Goal: Find specific page/section: Find specific page/section

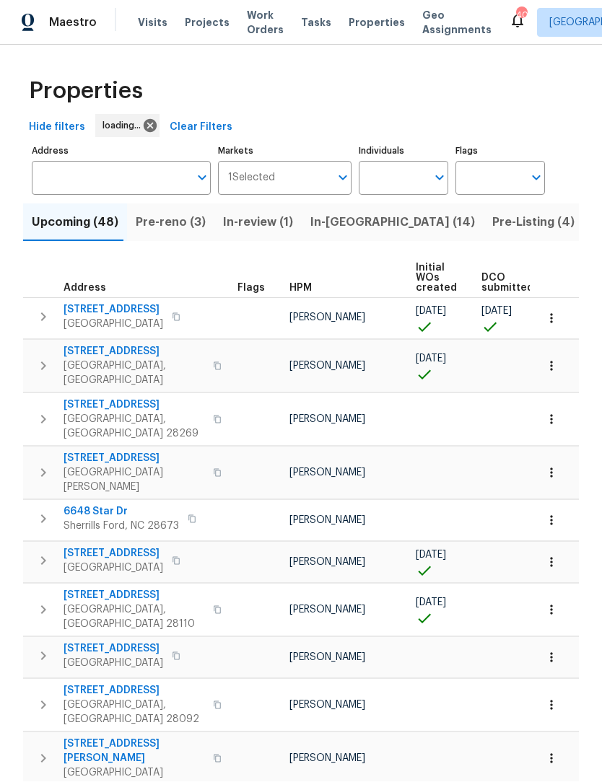
scroll to position [1, 0]
click at [399, 180] on input "Individuals" at bounding box center [393, 179] width 68 height 34
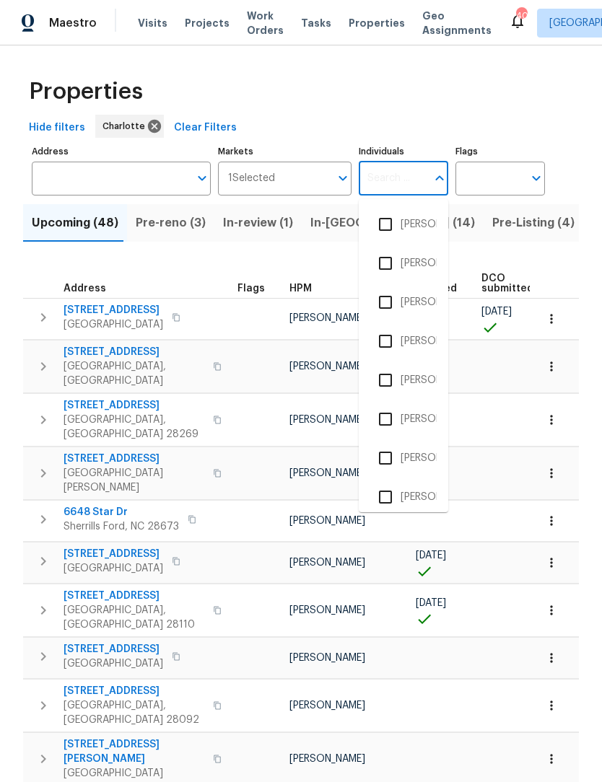
scroll to position [0, 0]
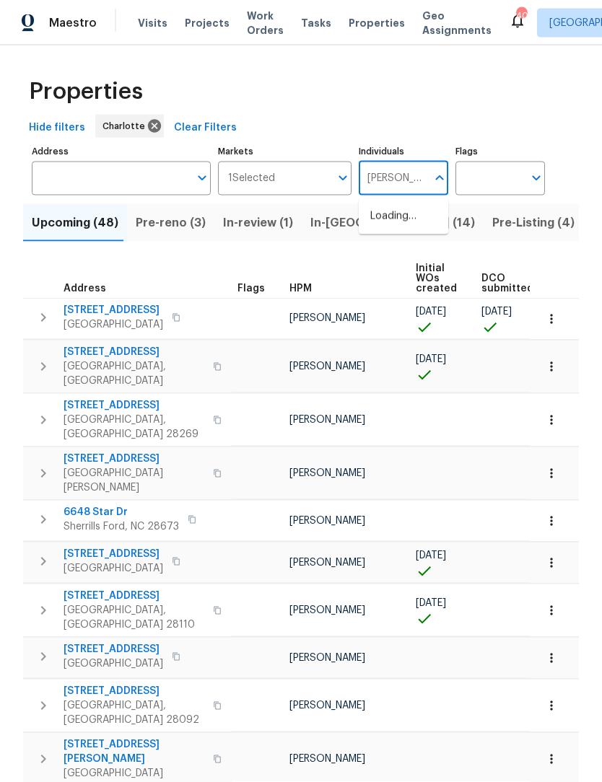
type input "Ken"
click at [399, 256] on input "checkbox" at bounding box center [385, 263] width 30 height 30
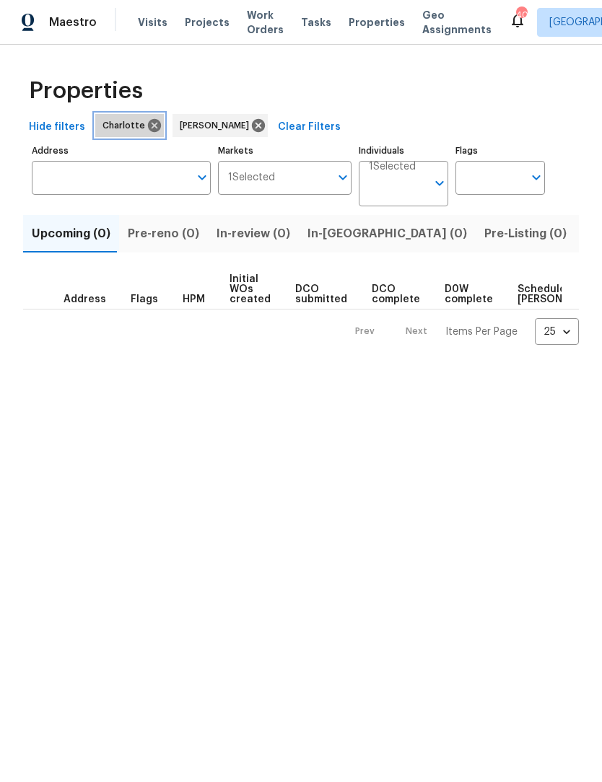
click at [147, 123] on icon at bounding box center [155, 126] width 16 height 16
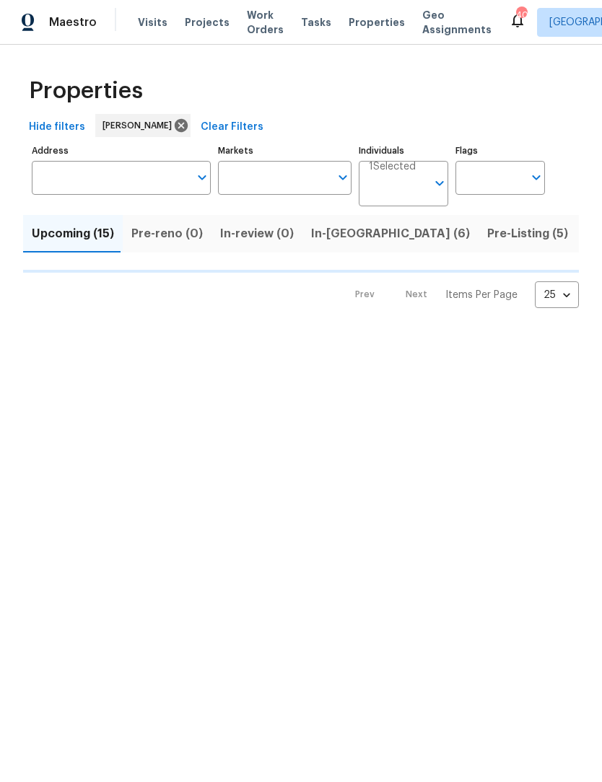
scroll to position [1, 0]
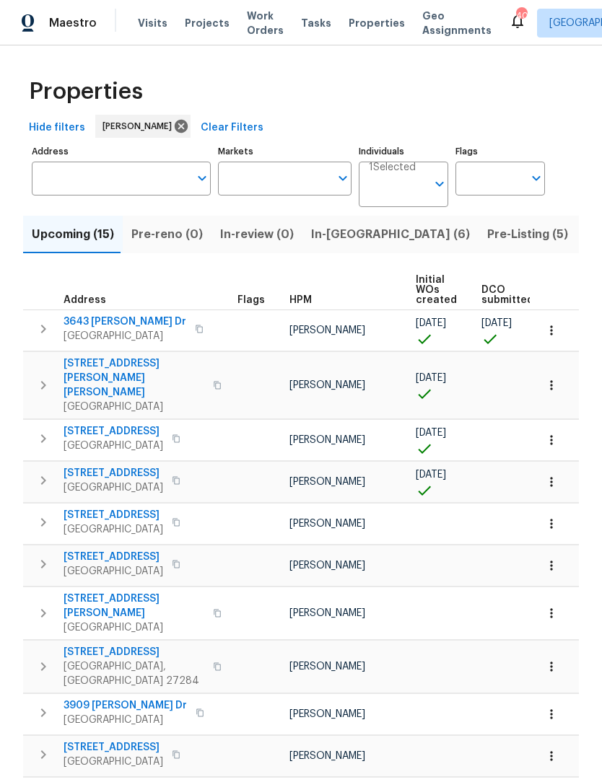
click at [251, 180] on input "Markets" at bounding box center [274, 179] width 113 height 34
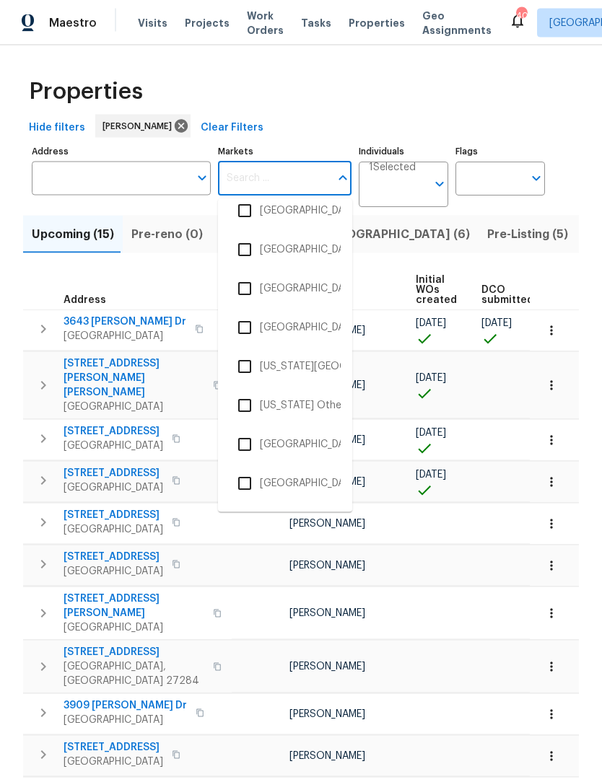
scroll to position [1321, 0]
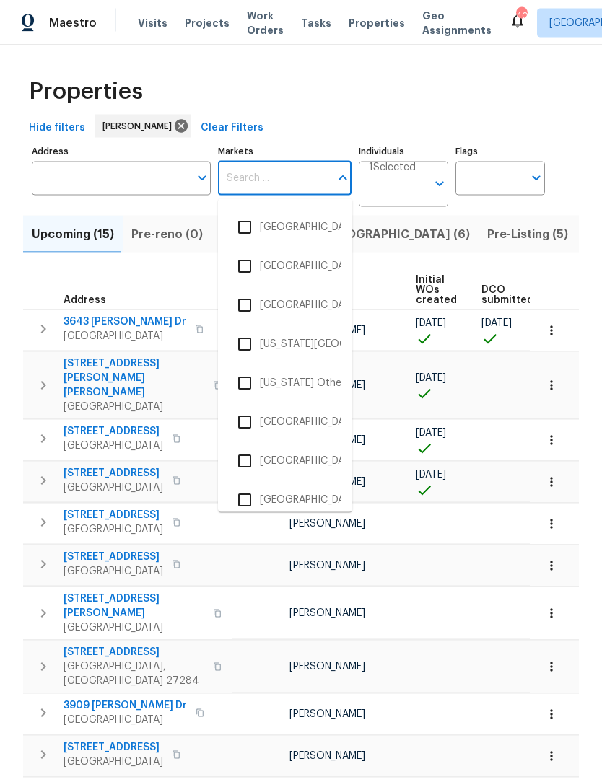
click at [307, 421] on li "[GEOGRAPHIC_DATA], [GEOGRAPHIC_DATA]" at bounding box center [284, 423] width 111 height 30
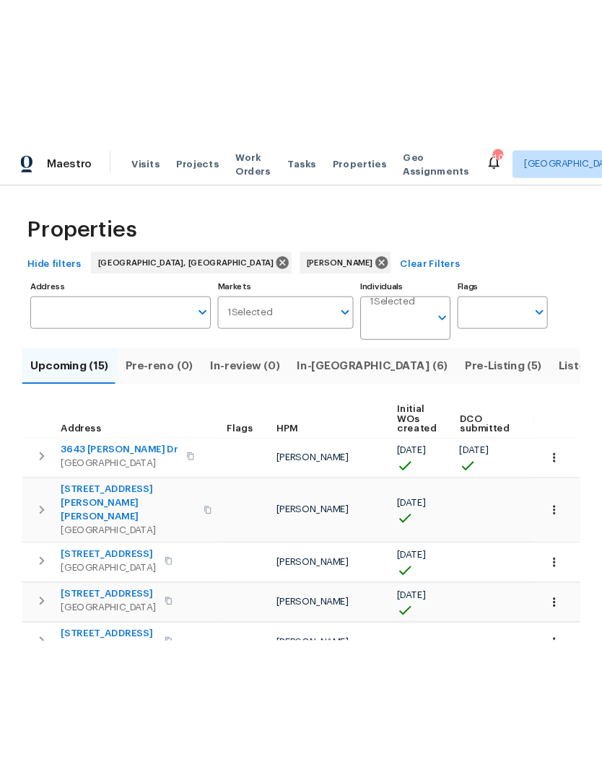
scroll to position [1, 0]
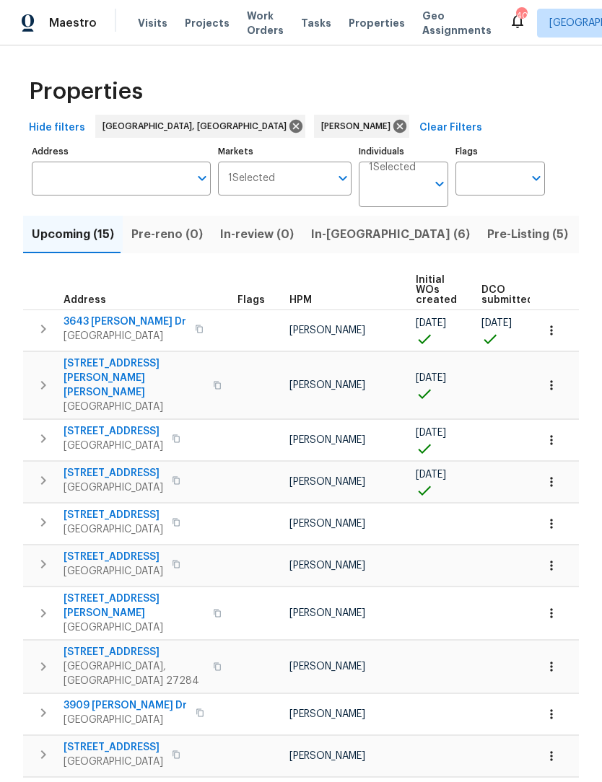
click at [333, 231] on span "In-[GEOGRAPHIC_DATA] (6)" at bounding box center [390, 234] width 159 height 20
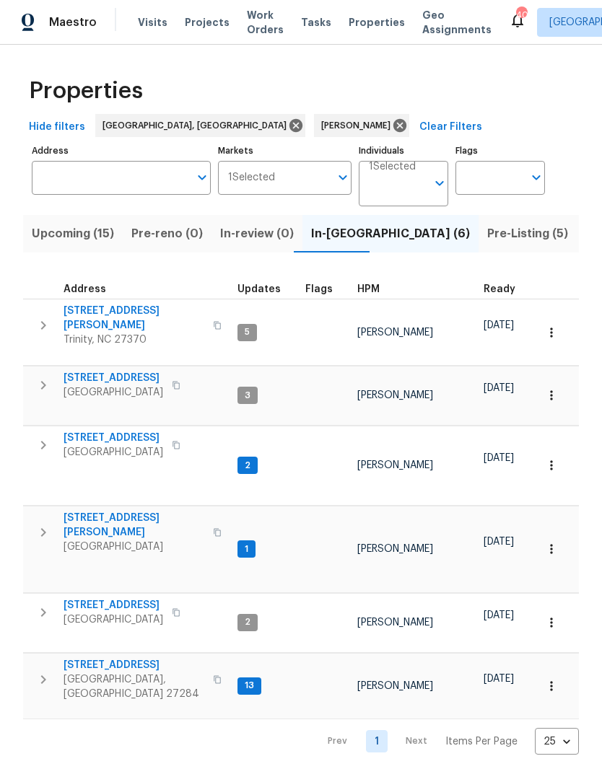
click at [65, 238] on span "Upcoming (15)" at bounding box center [73, 234] width 82 height 20
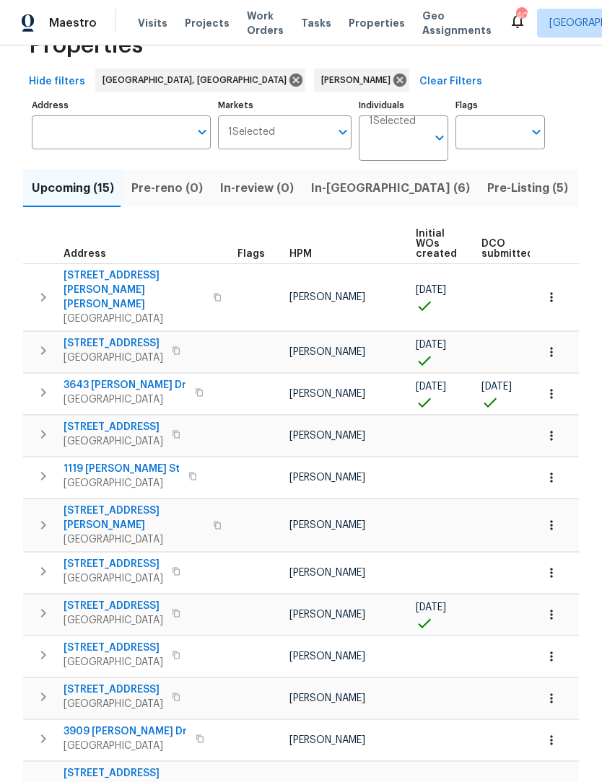
scroll to position [12, 0]
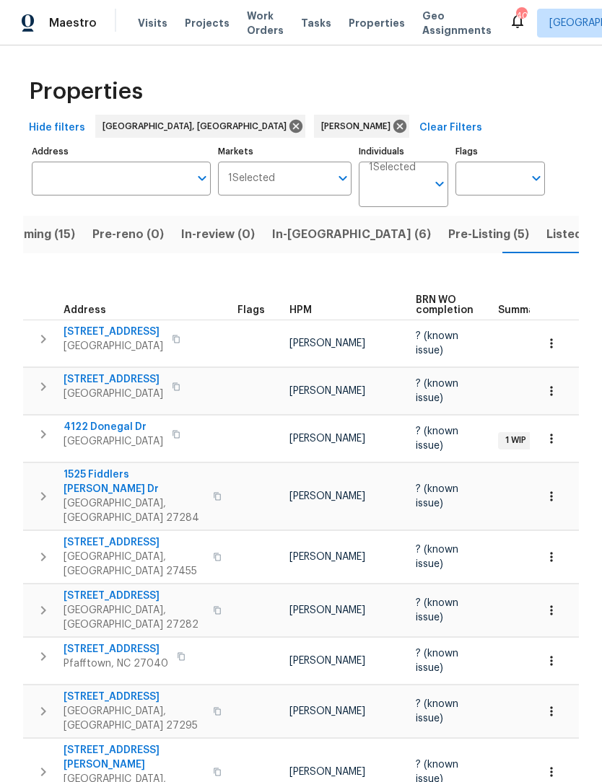
click at [546, 237] on span "Listed (45)" at bounding box center [577, 234] width 63 height 20
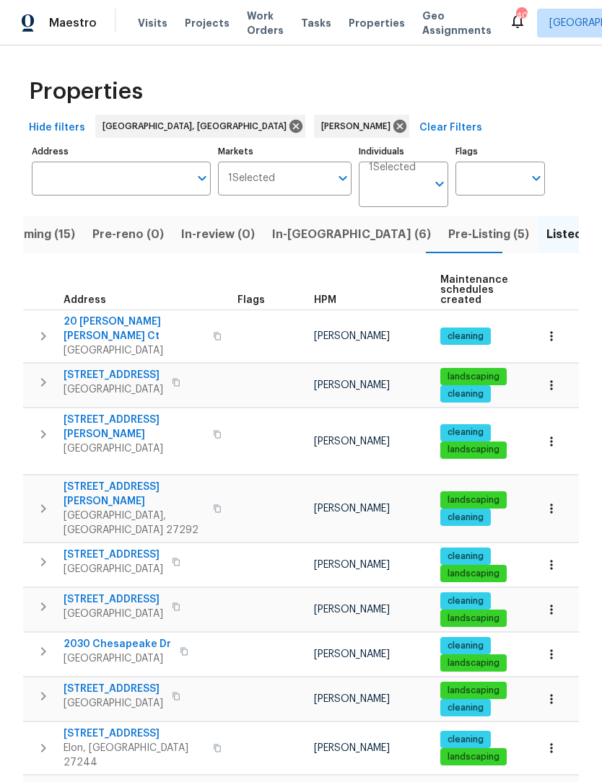
click at [448, 230] on span "Pre-Listing (5)" at bounding box center [488, 234] width 81 height 20
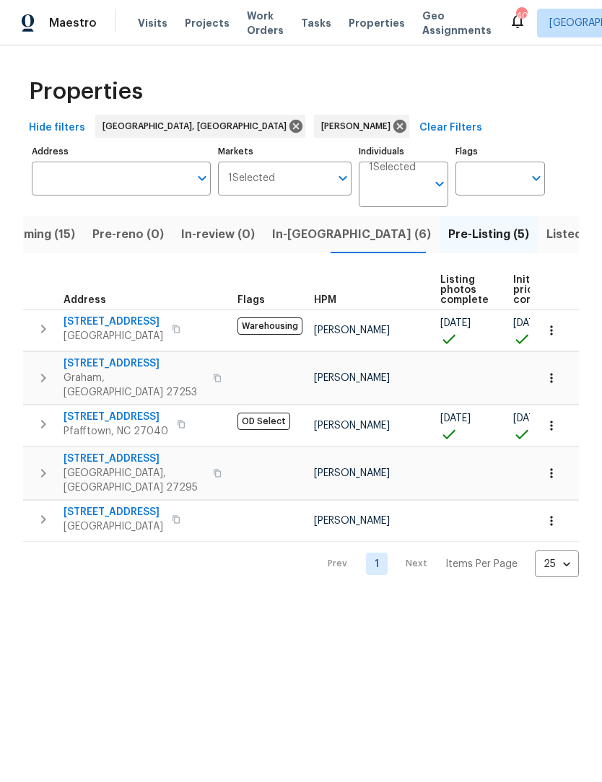
click at [295, 235] on span "In-[GEOGRAPHIC_DATA] (6)" at bounding box center [351, 234] width 159 height 20
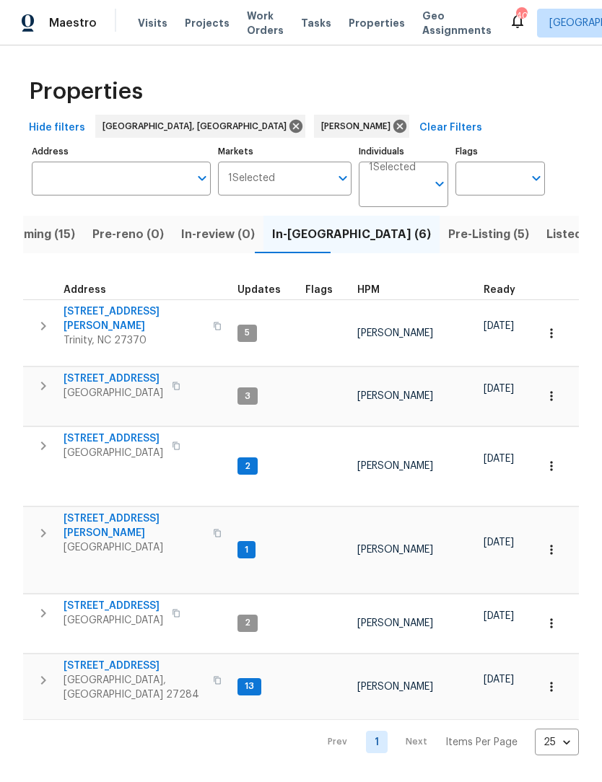
click at [32, 659] on button "button" at bounding box center [43, 680] width 29 height 43
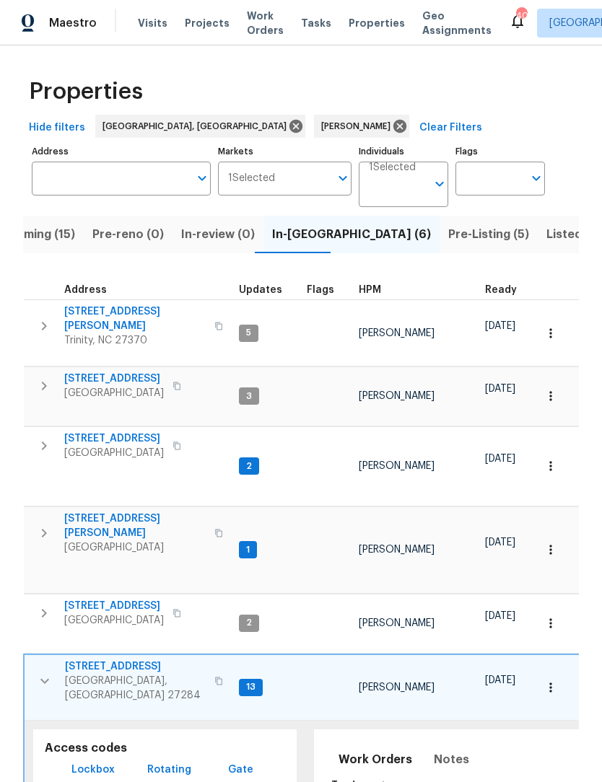
scroll to position [9, 0]
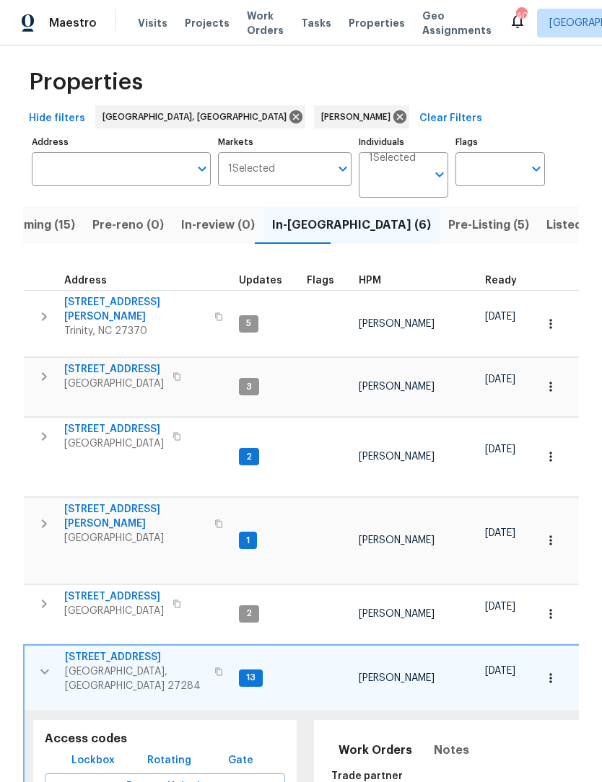
click at [122, 437] on span "[GEOGRAPHIC_DATA]" at bounding box center [114, 444] width 100 height 14
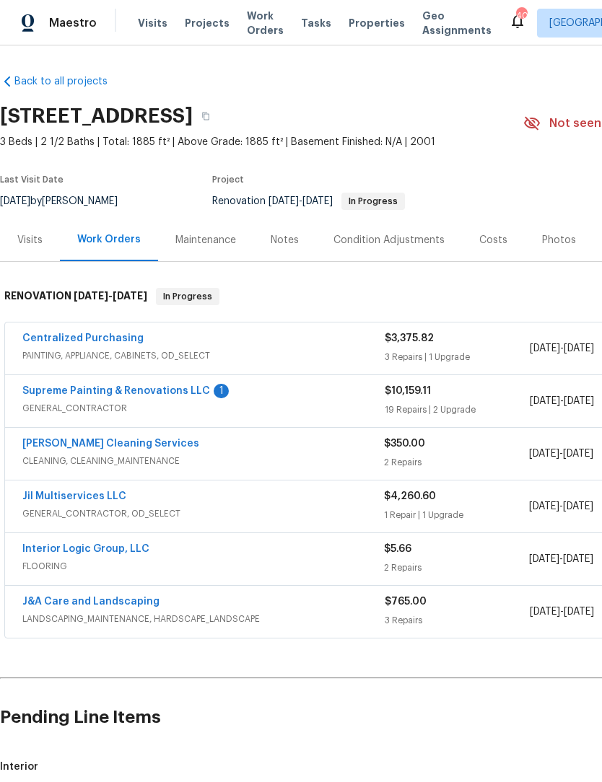
click at [24, 572] on span "FLOORING" at bounding box center [203, 566] width 362 height 14
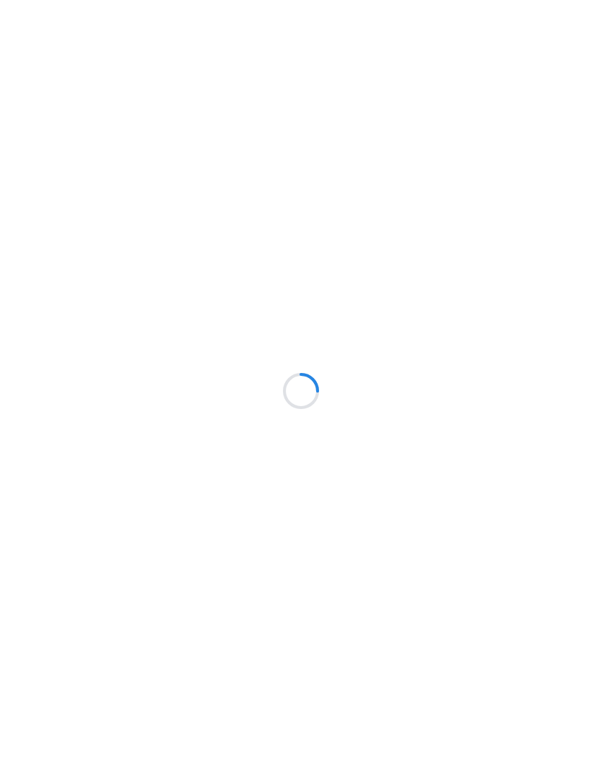
scroll to position [1, 0]
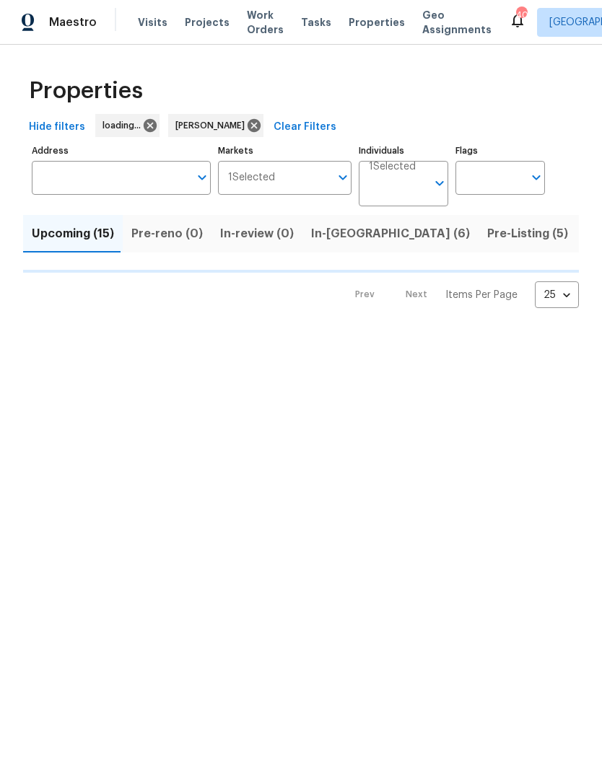
click at [339, 237] on span "In-[GEOGRAPHIC_DATA] (6)" at bounding box center [390, 234] width 159 height 20
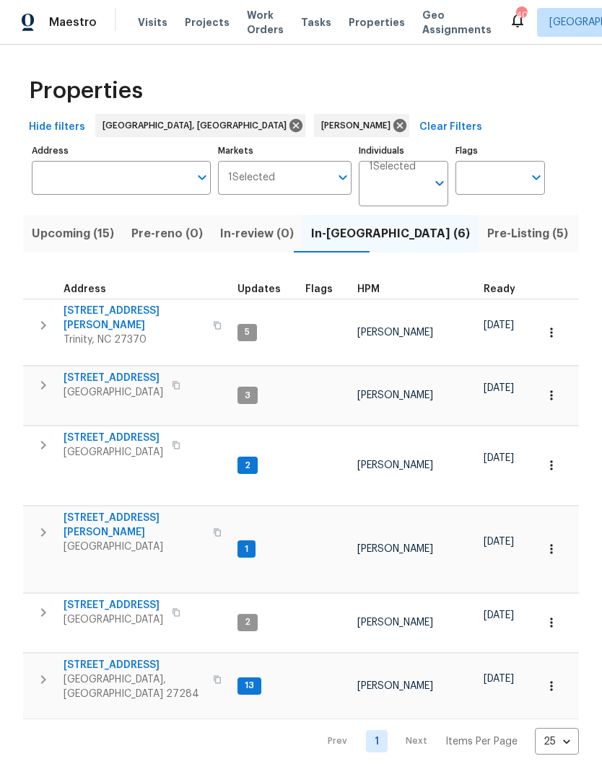
click at [214, 323] on icon "button" at bounding box center [217, 327] width 7 height 8
click at [487, 240] on span "Pre-Listing (5)" at bounding box center [527, 234] width 81 height 20
